Goal: Information Seeking & Learning: Learn about a topic

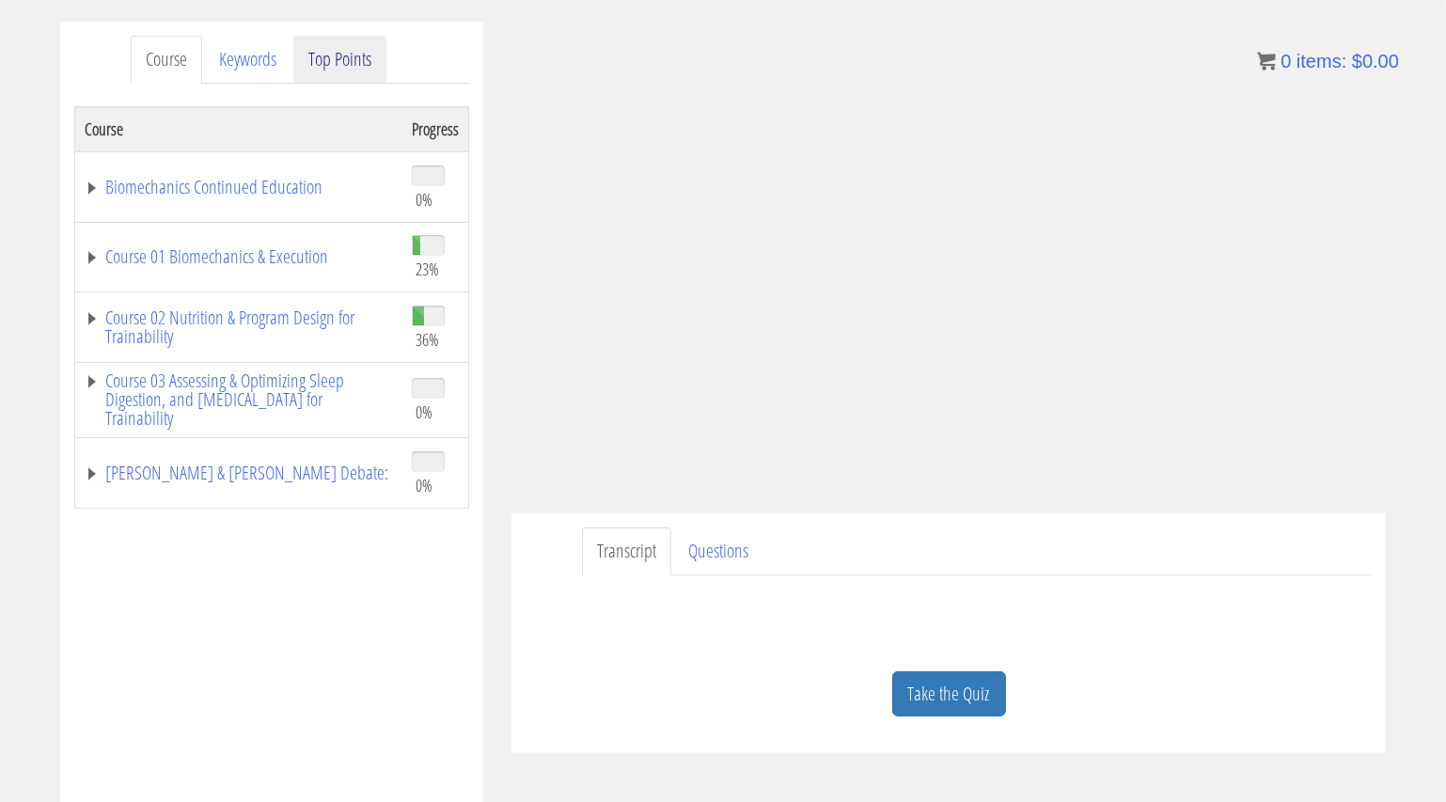
scroll to position [235, 0]
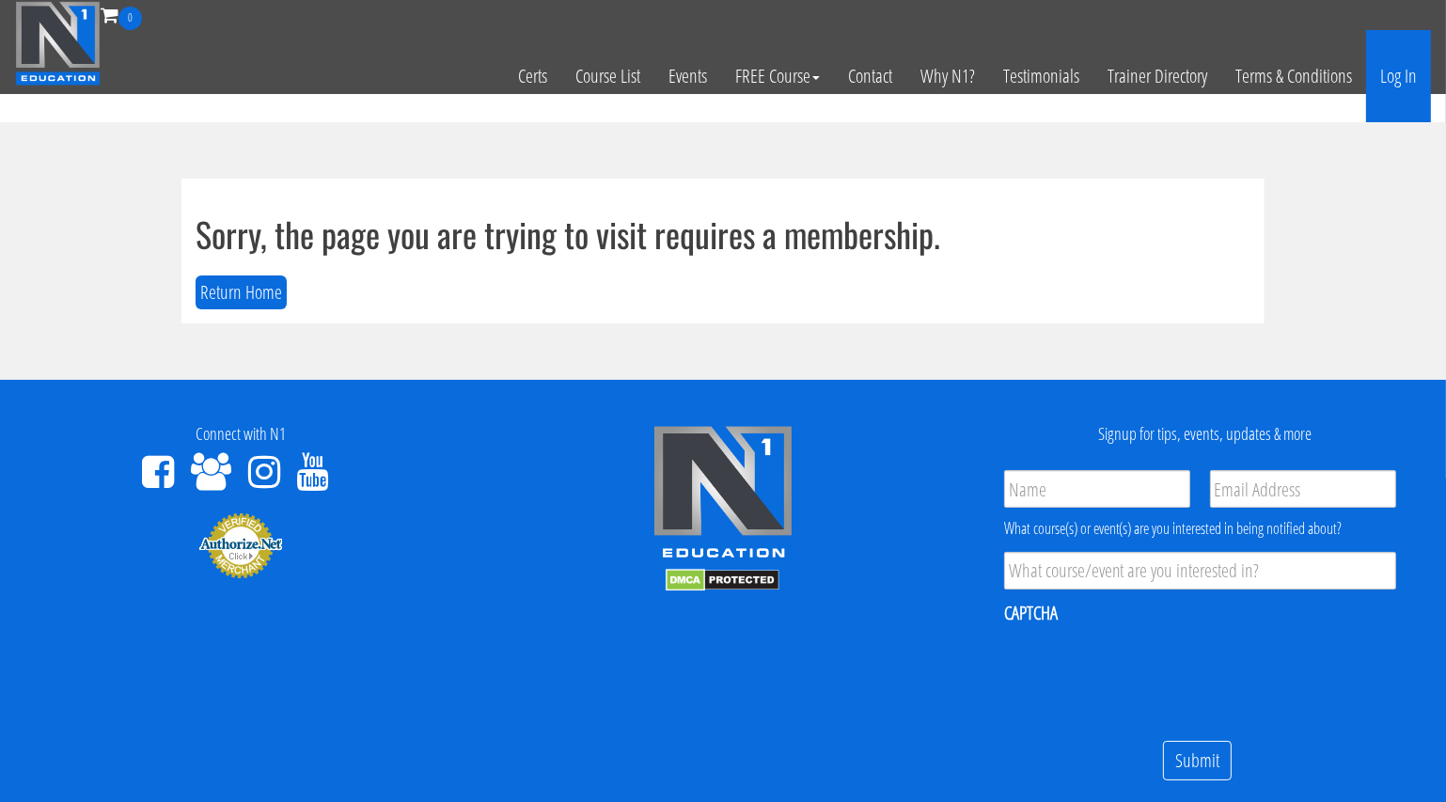
click at [1399, 70] on link "Log In" at bounding box center [1398, 76] width 65 height 92
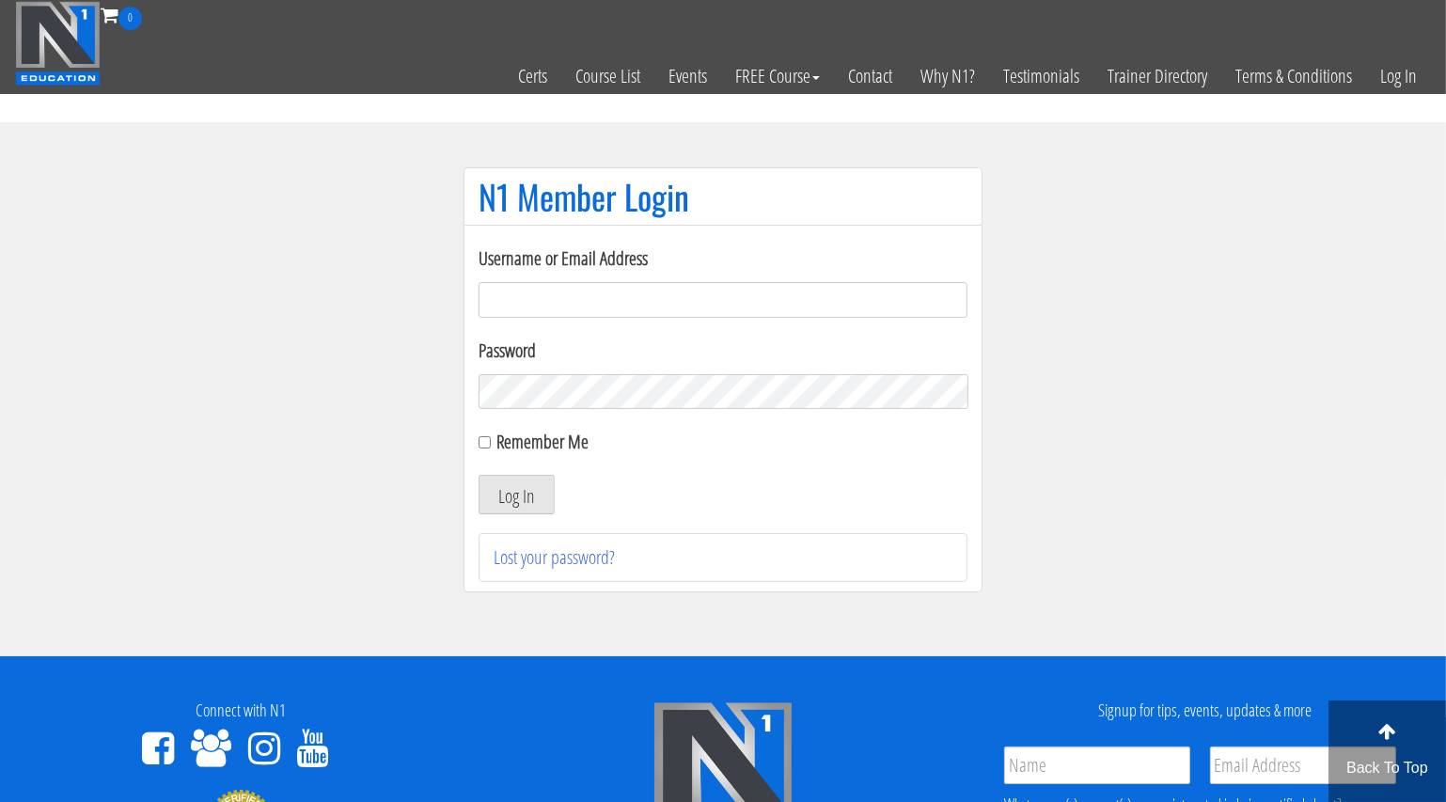
type input "info@adnaanfitness.com"
click at [522, 438] on label "Remember Me" at bounding box center [542, 441] width 93 height 25
click at [491, 438] on input "Remember Me" at bounding box center [484, 442] width 12 height 12
checkbox input "true"
click at [513, 502] on button "Log In" at bounding box center [516, 494] width 76 height 39
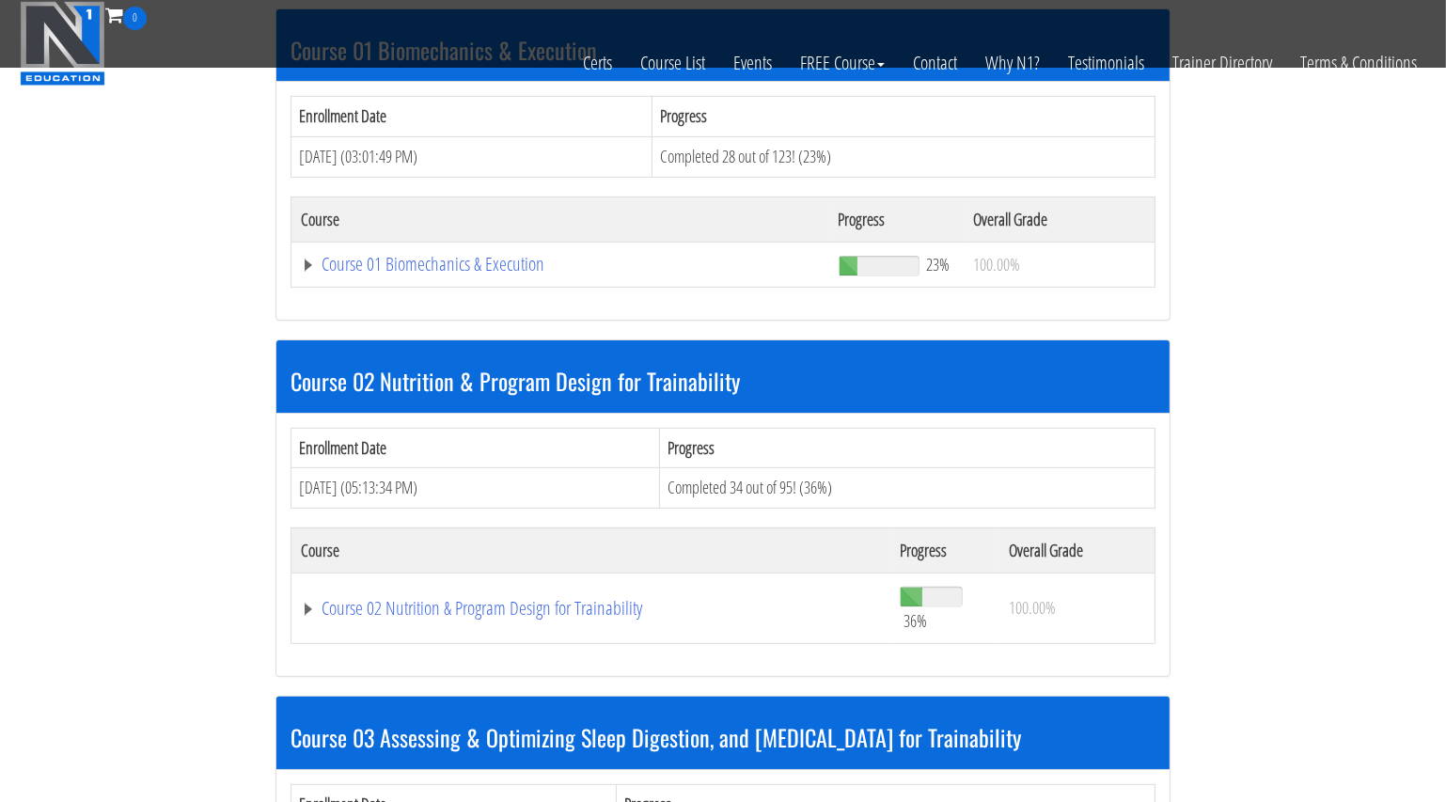
scroll to position [602, 0]
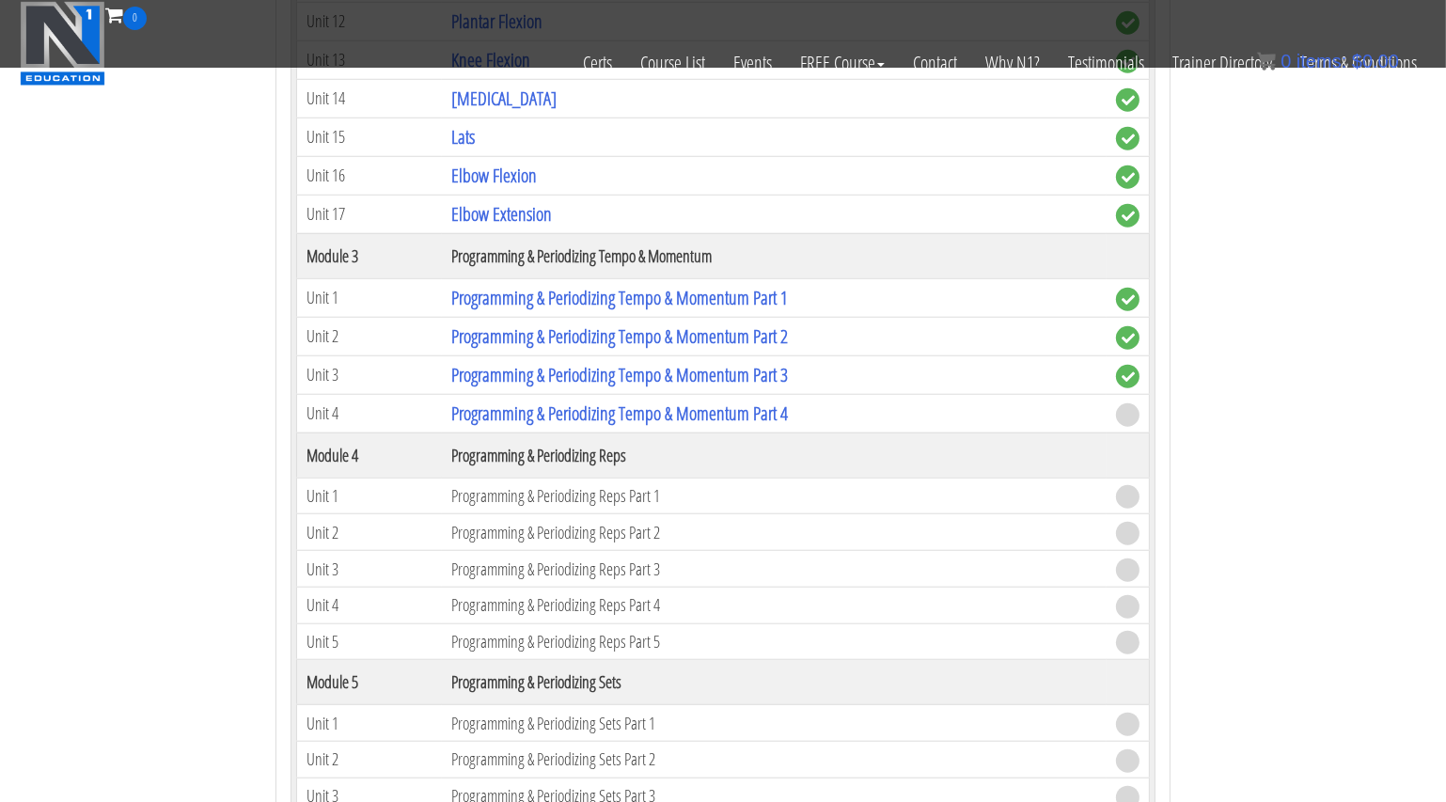
scroll to position [1758, 0]
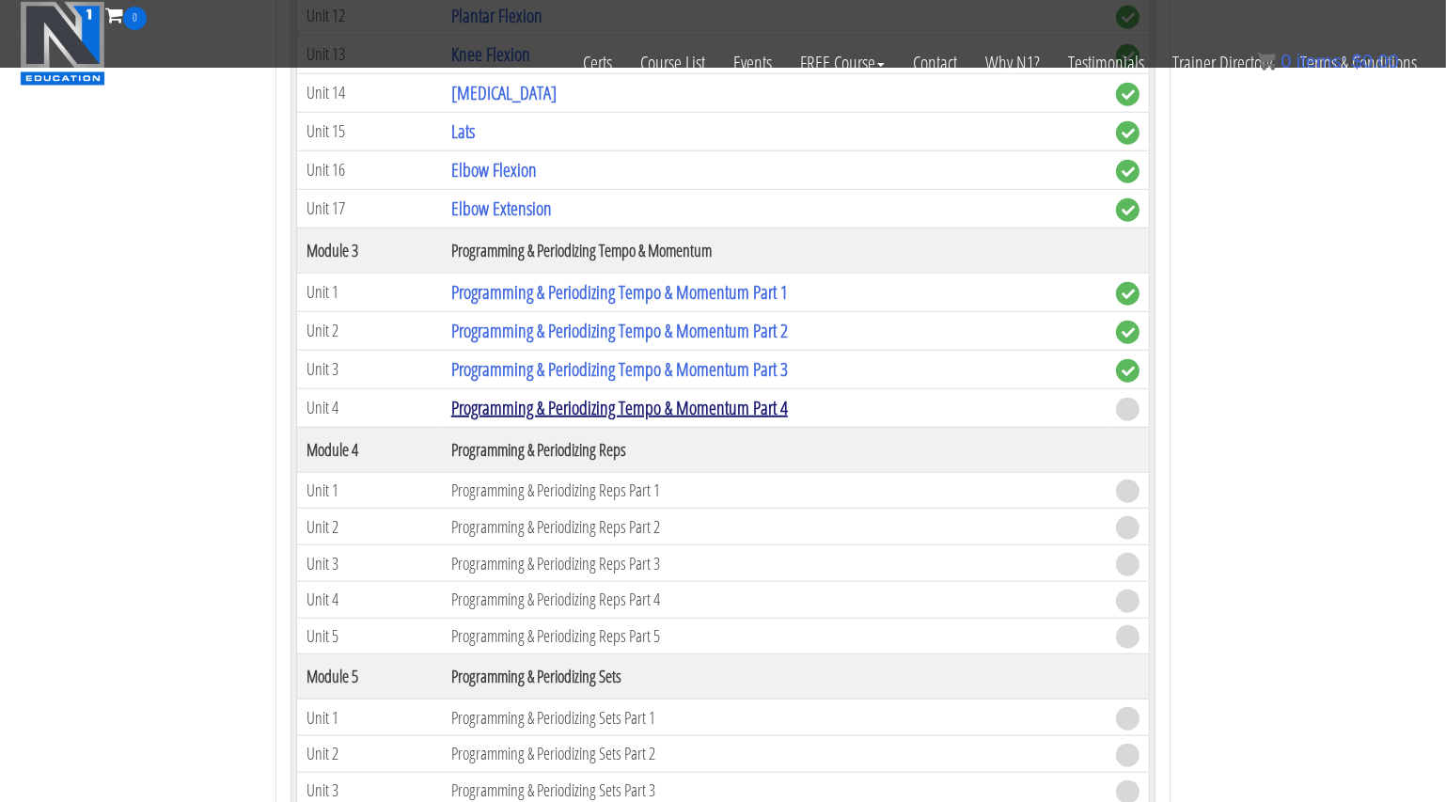
click at [742, 395] on link "Programming & Periodizing Tempo & Momentum Part 4" at bounding box center [619, 407] width 336 height 25
